Goal: Transaction & Acquisition: Download file/media

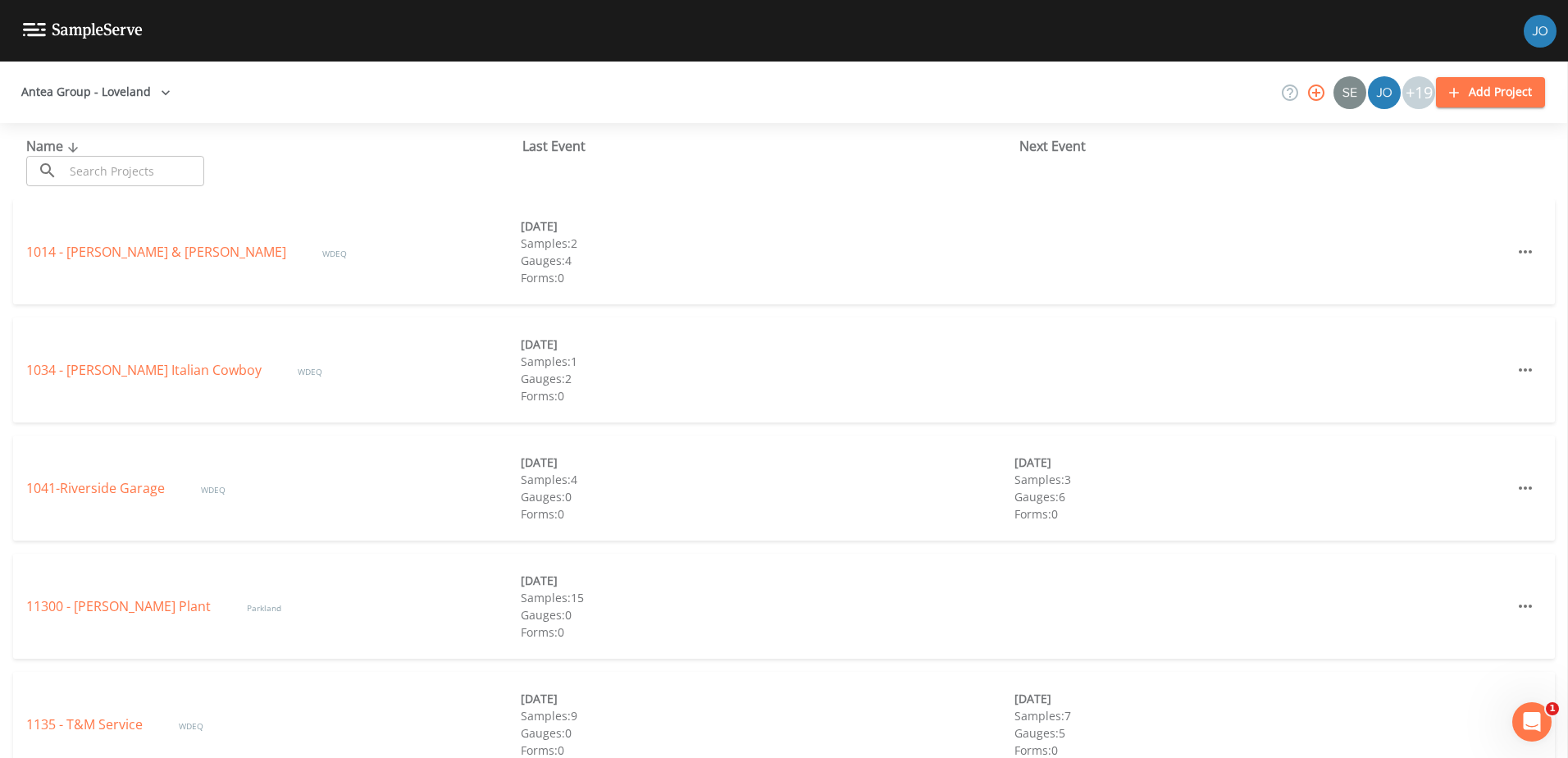
click at [103, 176] on input "text" at bounding box center [133, 170] width 140 height 31
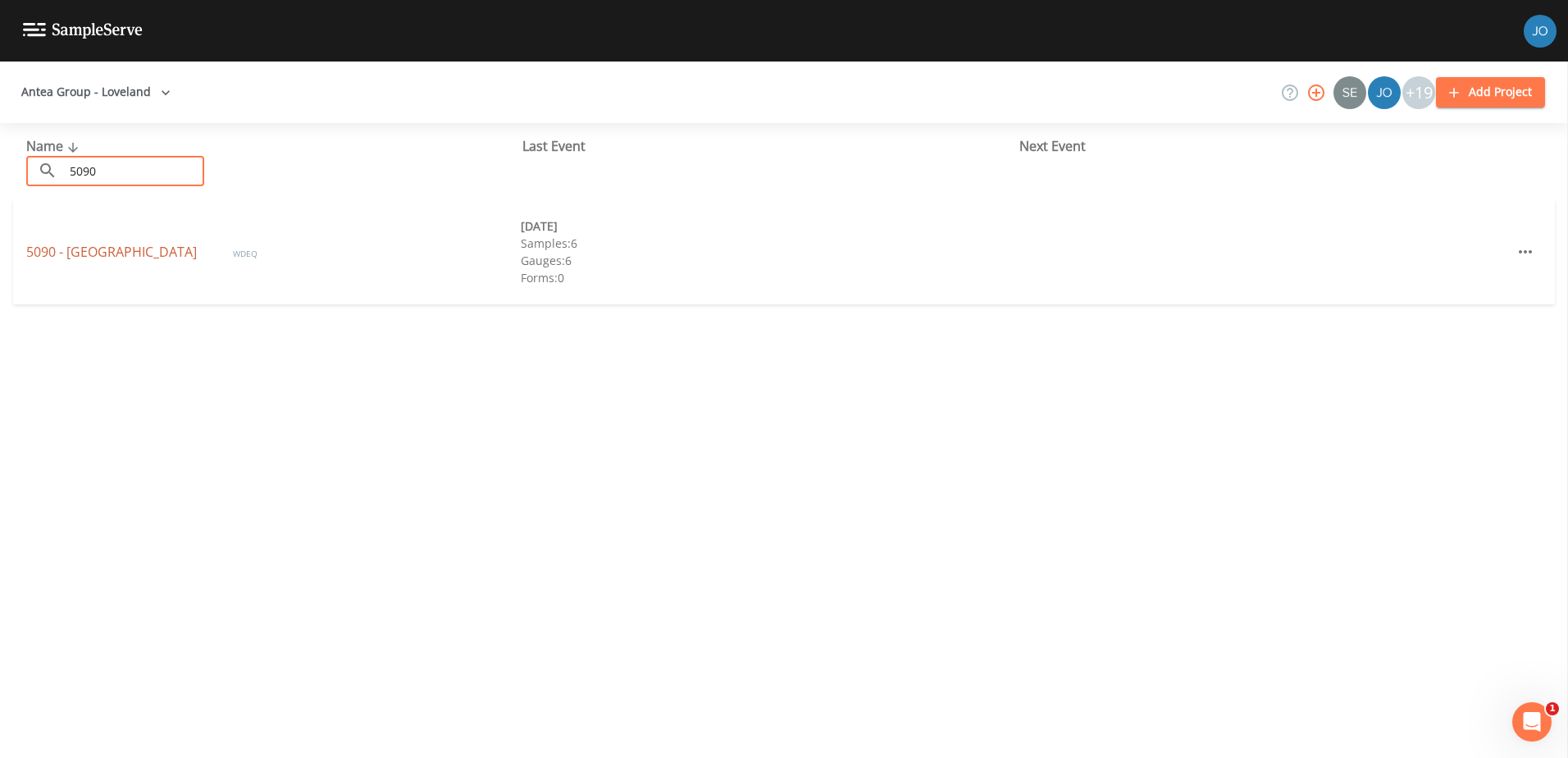
type input "5090"
click at [79, 243] on link "5090 - [GEOGRAPHIC_DATA]" at bounding box center [113, 252] width 174 height 18
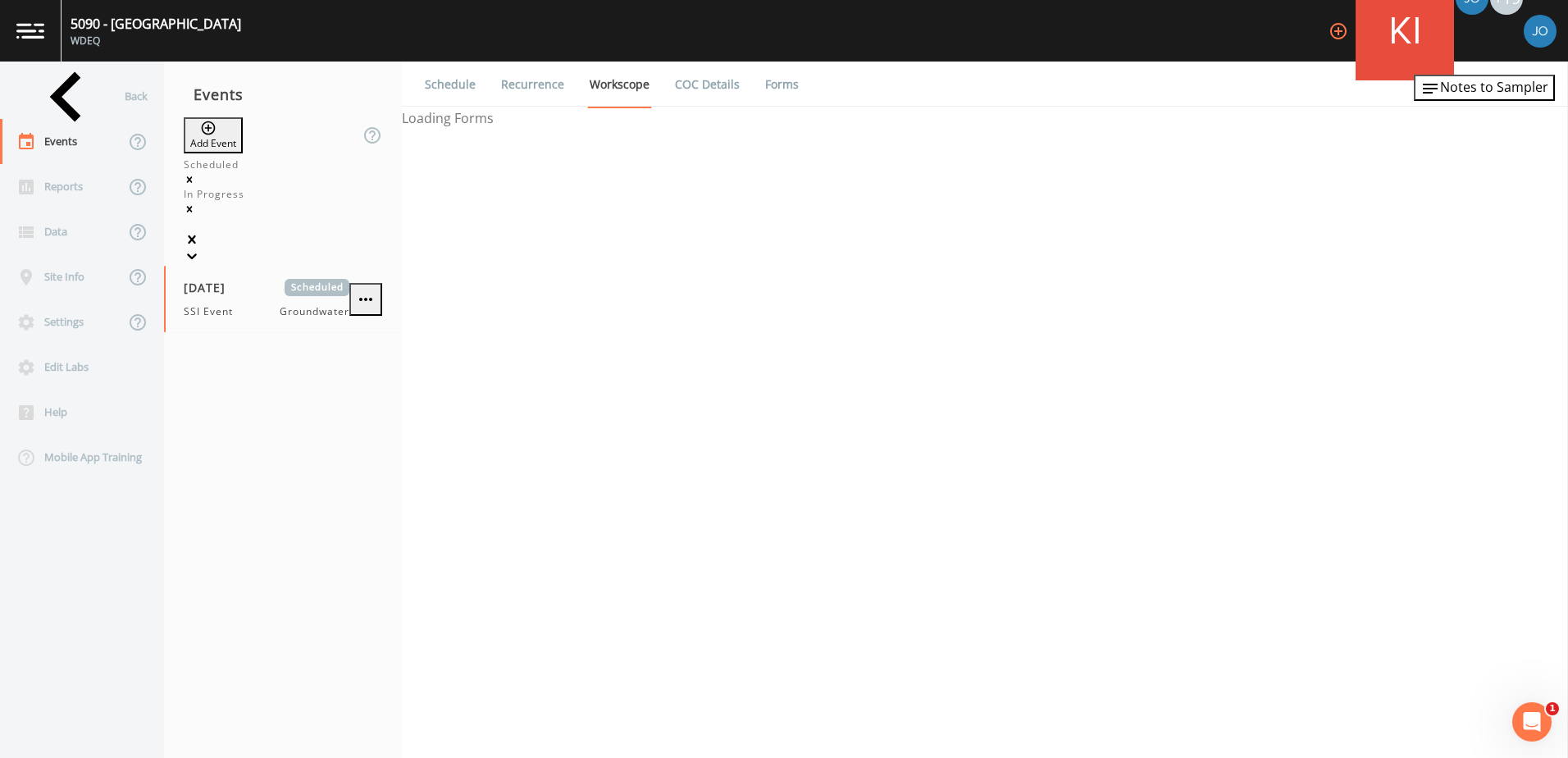
select select "0b1af911-289b-4d7b-9fdf-156f6d27a2cf"
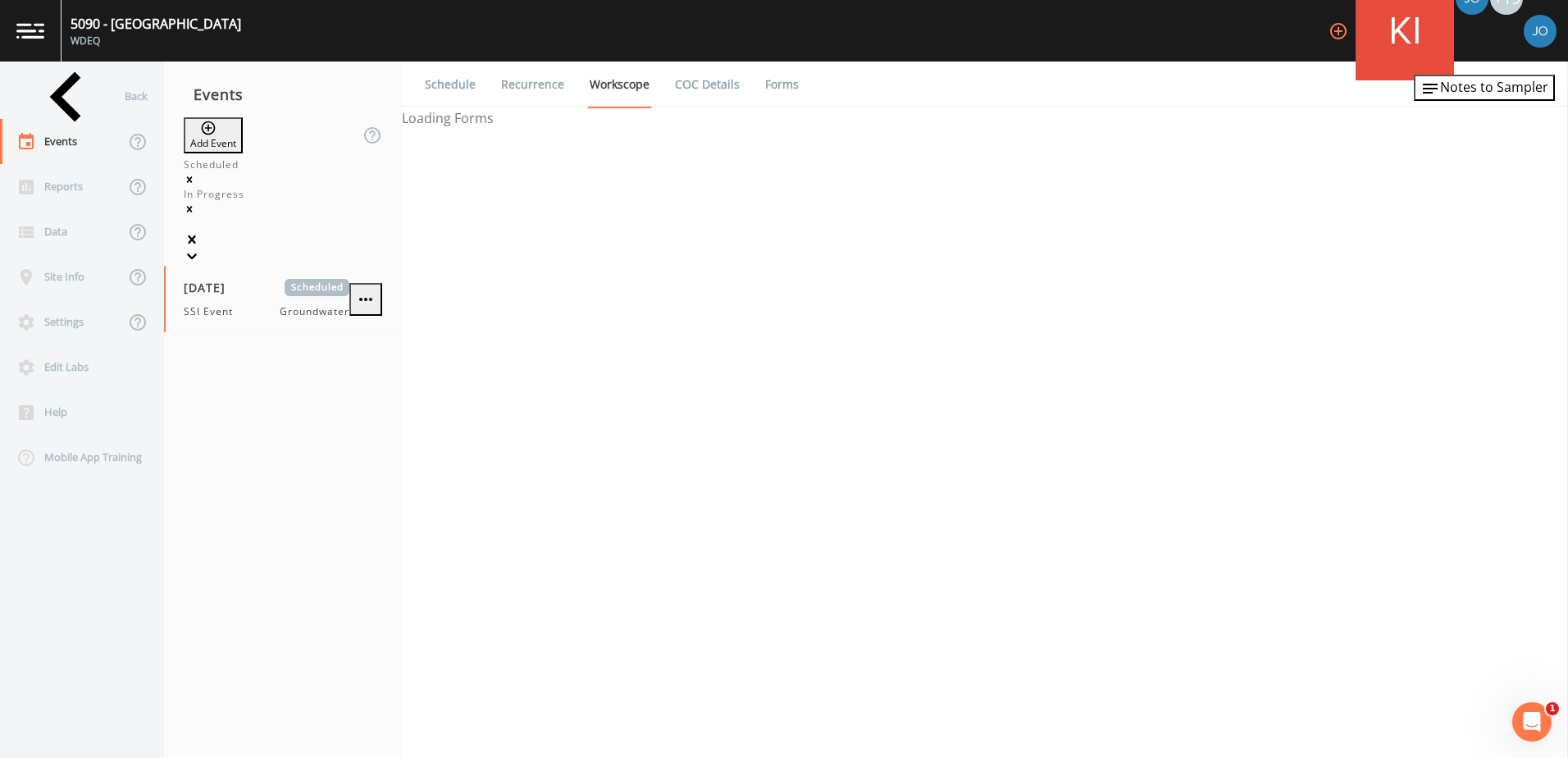
select select "0b1af911-289b-4d7b-9fdf-156f6d27a2cf"
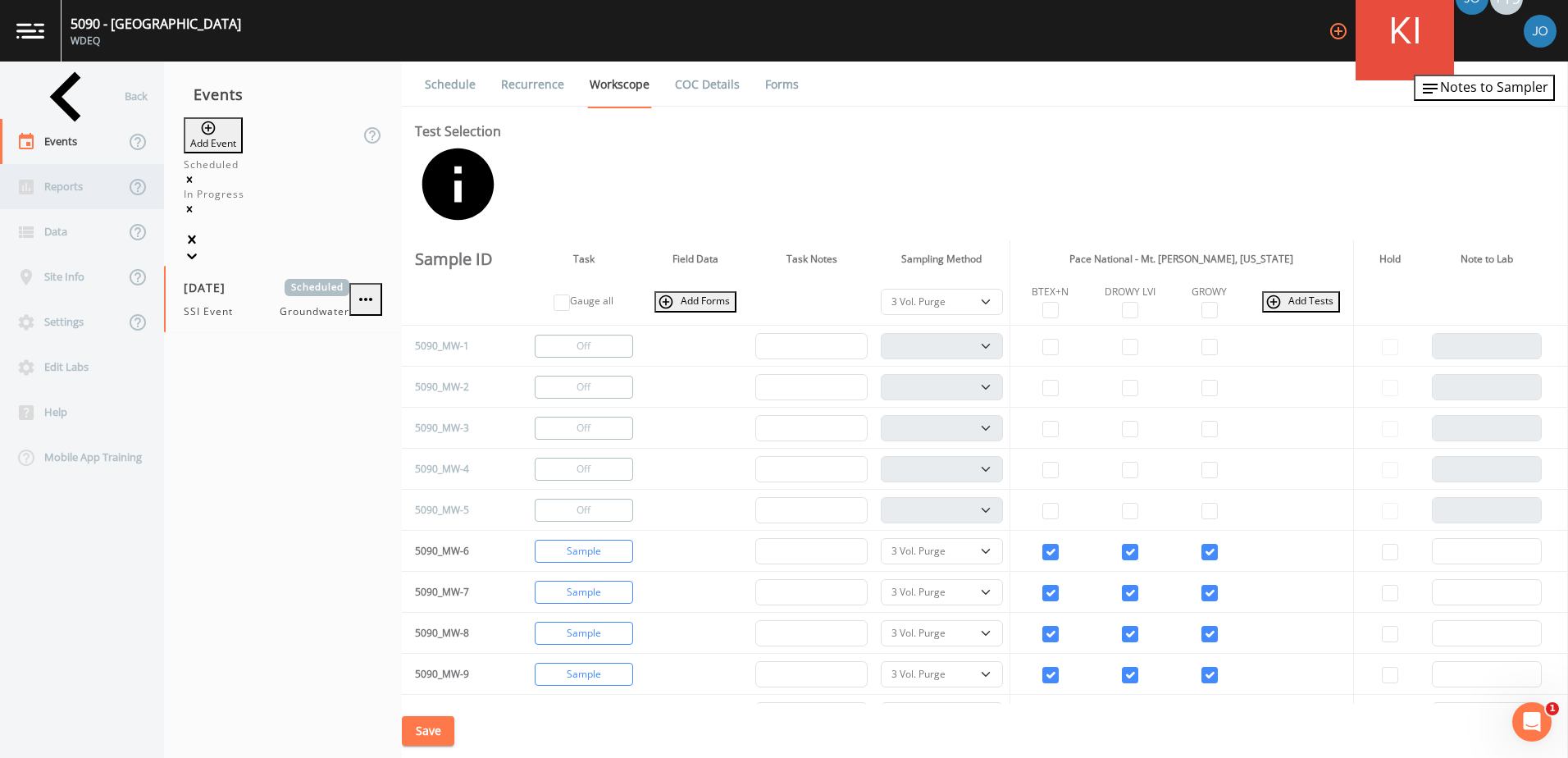
click at [97, 191] on div "Reports" at bounding box center [62, 186] width 125 height 46
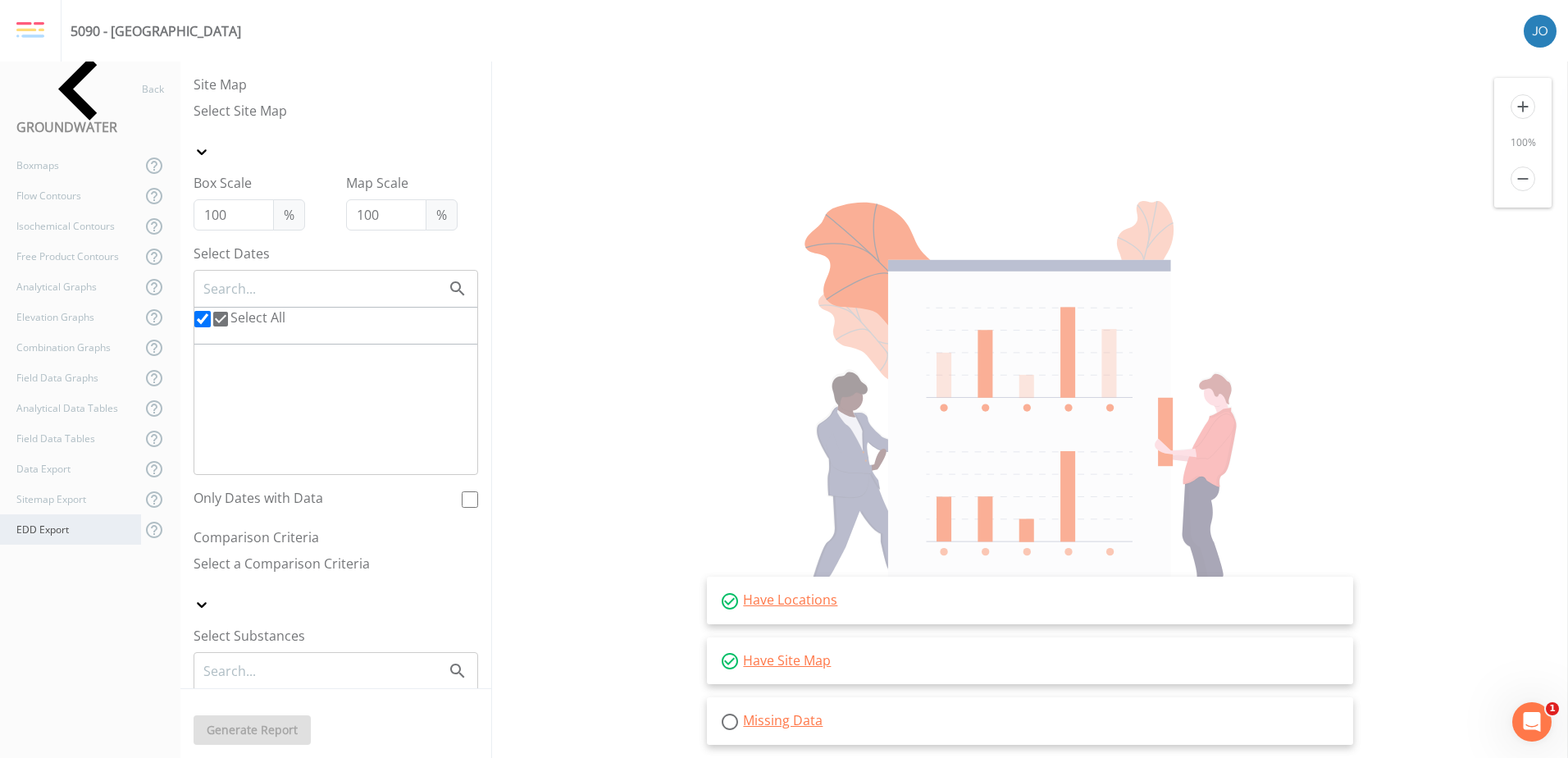
click at [69, 525] on div "EDD Export" at bounding box center [70, 529] width 141 height 31
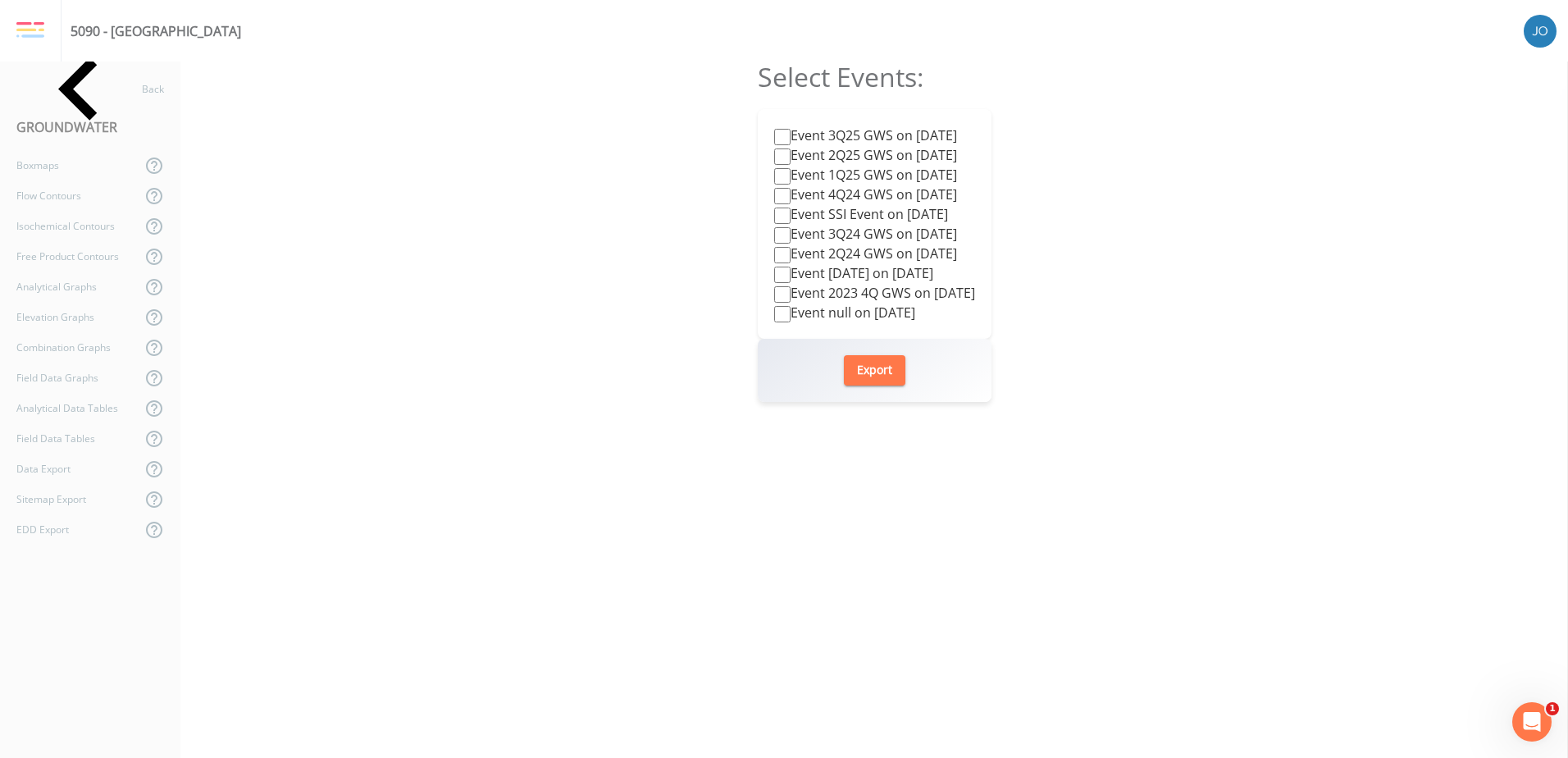
click at [892, 127] on label "Event 3Q25 GWS on [DATE]" at bounding box center [866, 136] width 183 height 20
click at [790, 129] on input "Event 3Q25 GWS on [DATE]" at bounding box center [783, 137] width 17 height 17
checkbox input "true"
click at [867, 357] on button "Export" at bounding box center [875, 370] width 61 height 31
